Goal: Transaction & Acquisition: Purchase product/service

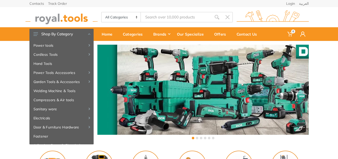
click at [188, 16] on input "Site search" at bounding box center [176, 17] width 71 height 11
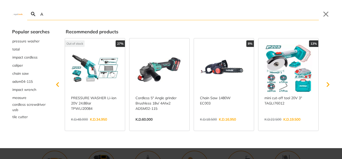
type input "A"
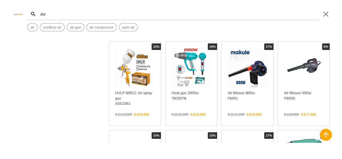
scroll to position [192, 0]
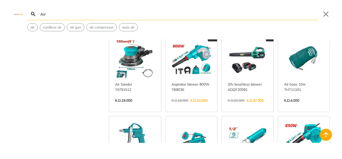
scroll to position [371, 0]
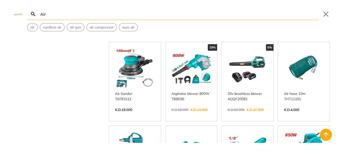
type input "Air"
click at [195, 115] on link "View more →" at bounding box center [192, 115] width 40 height 0
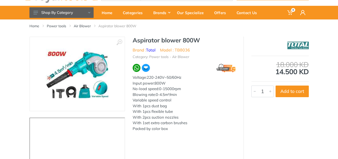
scroll to position [13, 0]
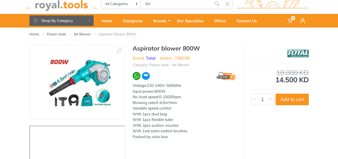
drag, startPoint x: 72, startPoint y: 69, endPoint x: 79, endPoint y: 71, distance: 7.0
click at [85, 74] on img at bounding box center [79, 82] width 63 height 50
click at [78, 70] on img at bounding box center [79, 82] width 63 height 50
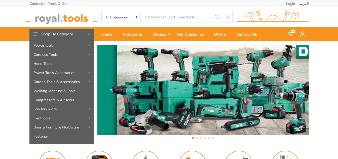
type input "Air"
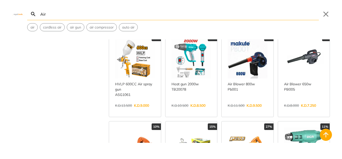
scroll to position [189, 0]
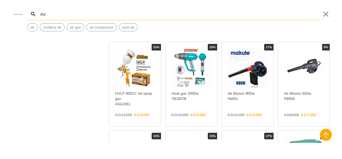
click at [242, 120] on link "View more →" at bounding box center [248, 120] width 40 height 0
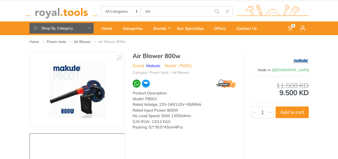
scroll to position [9, 0]
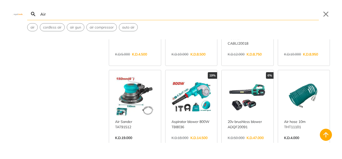
scroll to position [355, 0]
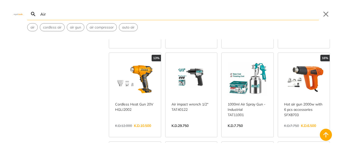
scroll to position [719, 0]
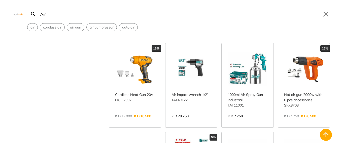
click at [48, 15] on input "Air" at bounding box center [179, 14] width 280 height 12
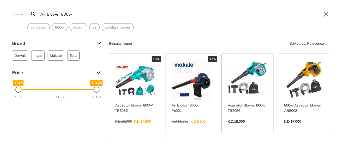
type input "Air blower 800w"
click at [302, 126] on link "View more →" at bounding box center [304, 126] width 40 height 0
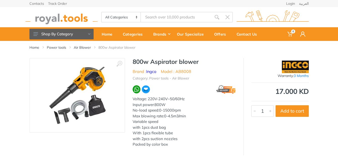
type input "Air blower 800w"
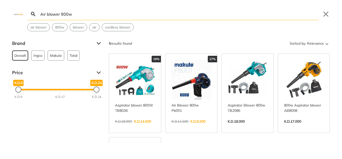
click at [24, 56] on span "Dewalt" at bounding box center [20, 56] width 12 height 10
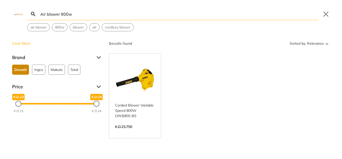
click at [134, 132] on link "View more →" at bounding box center [135, 132] width 40 height 0
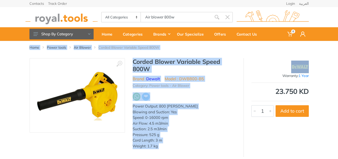
drag, startPoint x: 338, startPoint y: 38, endPoint x: 342, endPoint y: 64, distance: 26.3
click at [338, 65] on html "0" at bounding box center [169, 79] width 338 height 159
drag, startPoint x: 342, startPoint y: 64, endPoint x: 291, endPoint y: 63, distance: 50.6
click at [291, 63] on div at bounding box center [280, 66] width 57 height 13
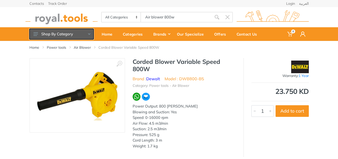
click at [89, 33] on icon at bounding box center [89, 34] width 2 height 2
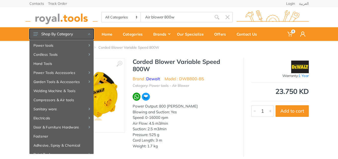
click at [89, 33] on icon at bounding box center [89, 34] width 2 height 2
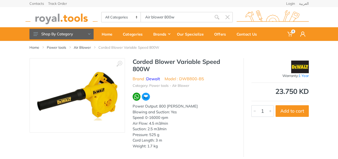
click at [136, 19] on select "All Categories Power tools Cordless Tools Hand Tools Power Tools Accessories Ga…" at bounding box center [122, 17] width 40 height 10
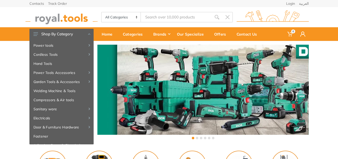
type input "Air blower 800w"
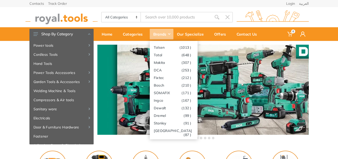
click at [165, 36] on div "Brands" at bounding box center [162, 34] width 24 height 11
click at [167, 63] on link "Makita (307 )" at bounding box center [174, 62] width 48 height 8
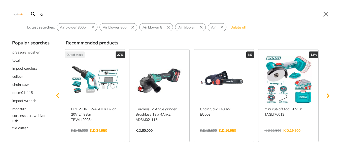
type input "a"
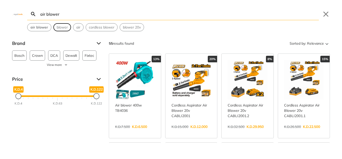
click at [62, 28] on span "blower" at bounding box center [62, 27] width 11 height 5
type input "blower"
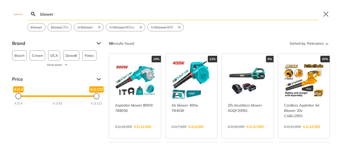
click at [100, 43] on div "Brand" at bounding box center [57, 43] width 91 height 8
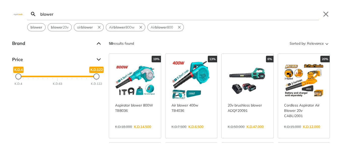
click at [98, 44] on div "Brand" at bounding box center [57, 43] width 91 height 8
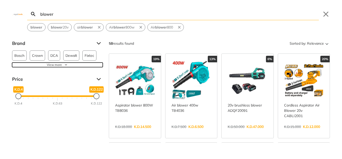
click at [62, 66] on span "View more" at bounding box center [54, 64] width 15 height 5
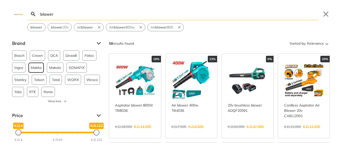
click at [38, 66] on span "Makita" at bounding box center [36, 68] width 11 height 10
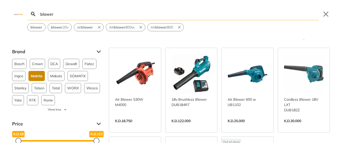
scroll to position [6, 0]
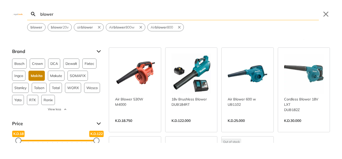
click at [230, 126] on link "View more →" at bounding box center [248, 126] width 40 height 0
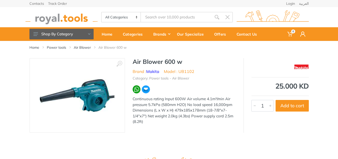
type input "blower"
click at [93, 89] on img at bounding box center [78, 95] width 76 height 33
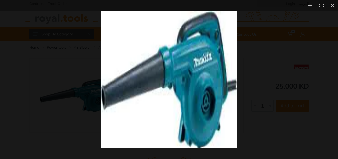
click at [174, 77] on img at bounding box center [169, 79] width 137 height 137
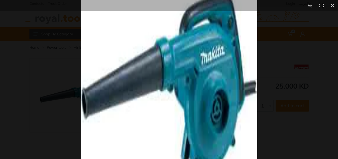
click at [160, 79] on img at bounding box center [169, 80] width 176 height 176
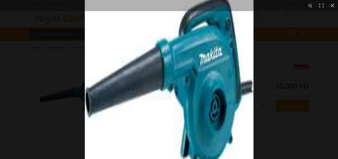
click at [160, 79] on img at bounding box center [169, 79] width 169 height 169
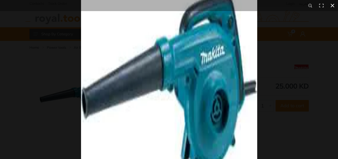
click at [50, 81] on div at bounding box center [169, 79] width 338 height 159
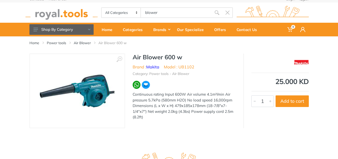
scroll to position [2, 0]
